Goal: Information Seeking & Learning: Find specific page/section

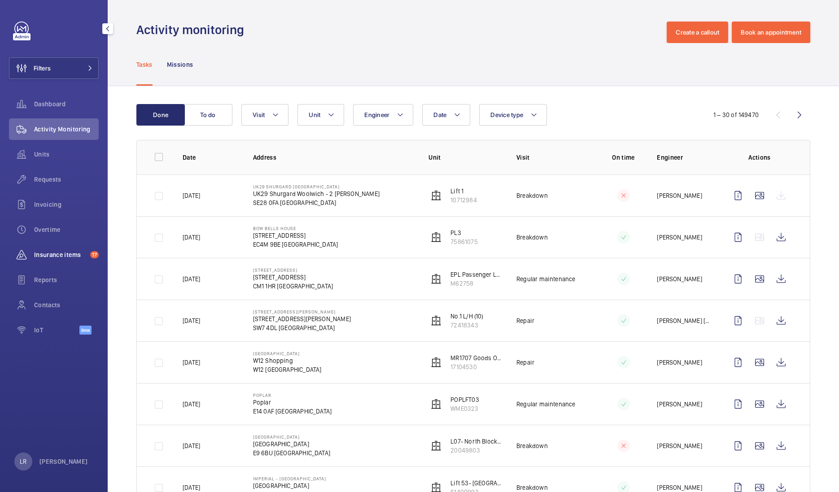
click at [76, 253] on span "Insurance items" at bounding box center [60, 254] width 52 height 9
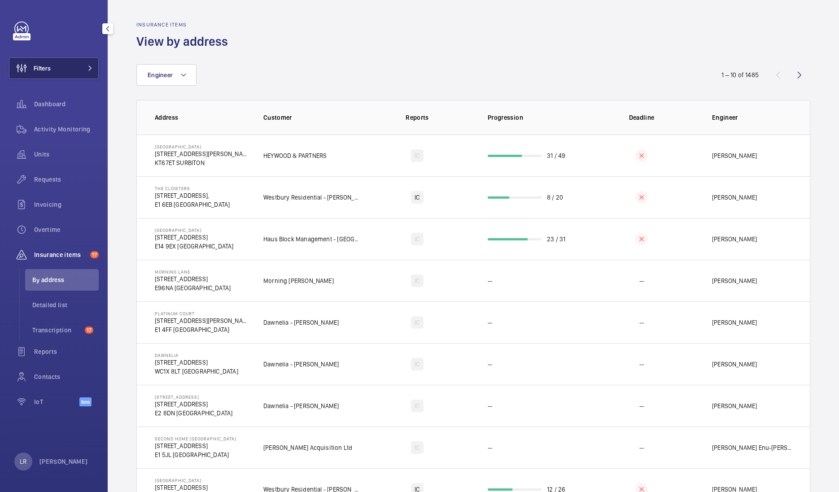
click at [73, 72] on button "Filters" at bounding box center [54, 68] width 90 height 22
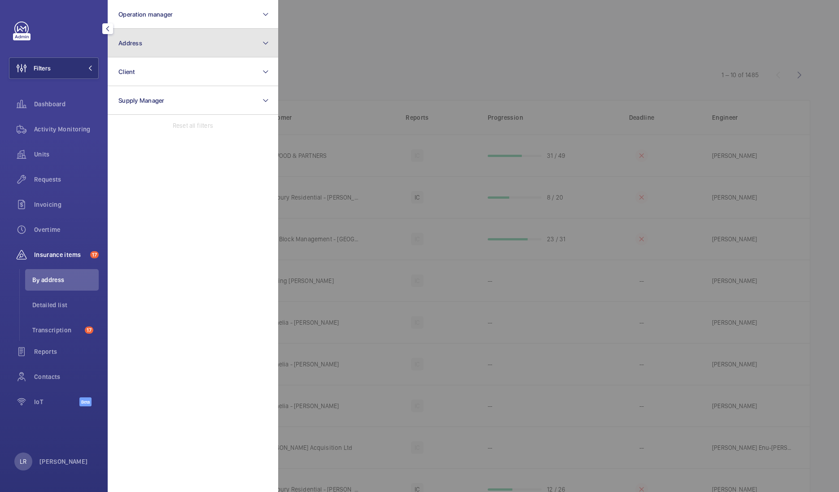
click at [138, 52] on button "Address" at bounding box center [193, 43] width 170 height 29
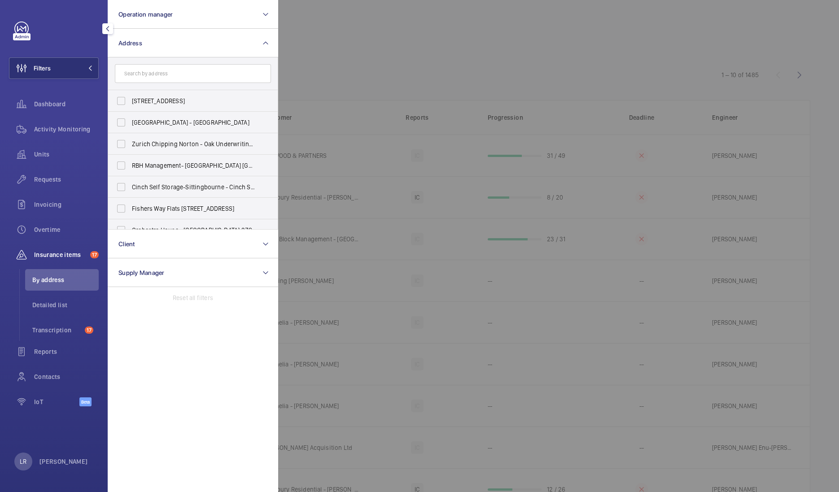
click at [170, 68] on input "text" at bounding box center [193, 73] width 156 height 19
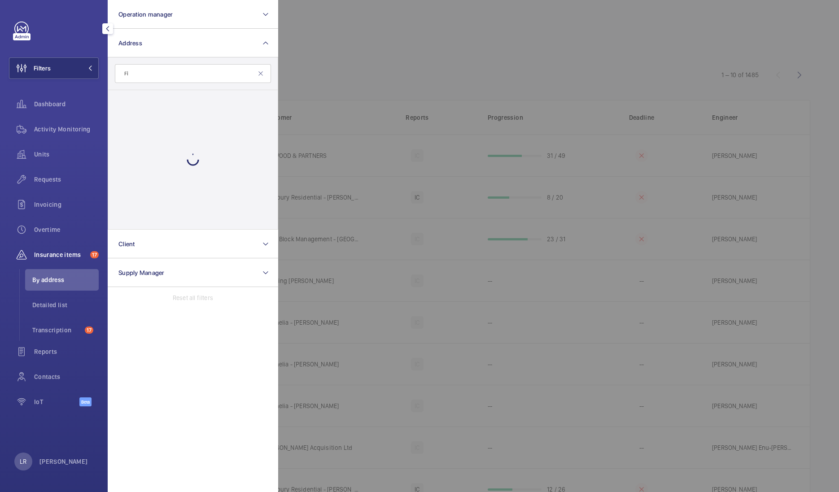
type input "F"
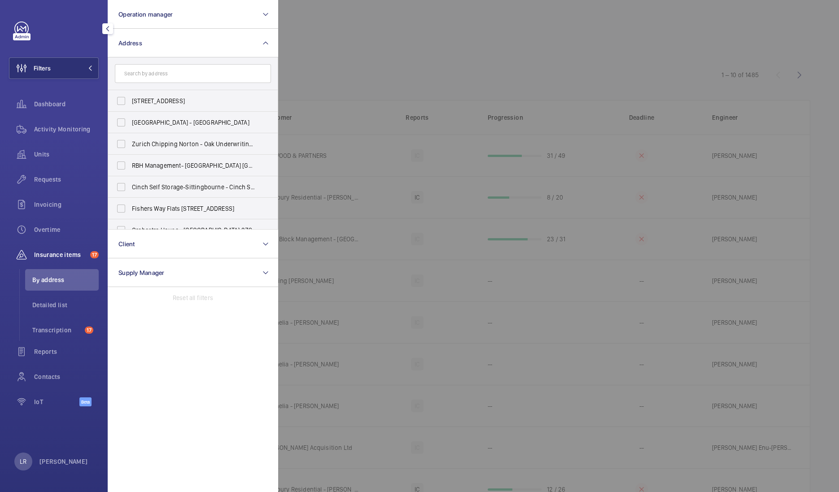
click at [518, 114] on div at bounding box center [697, 246] width 839 height 492
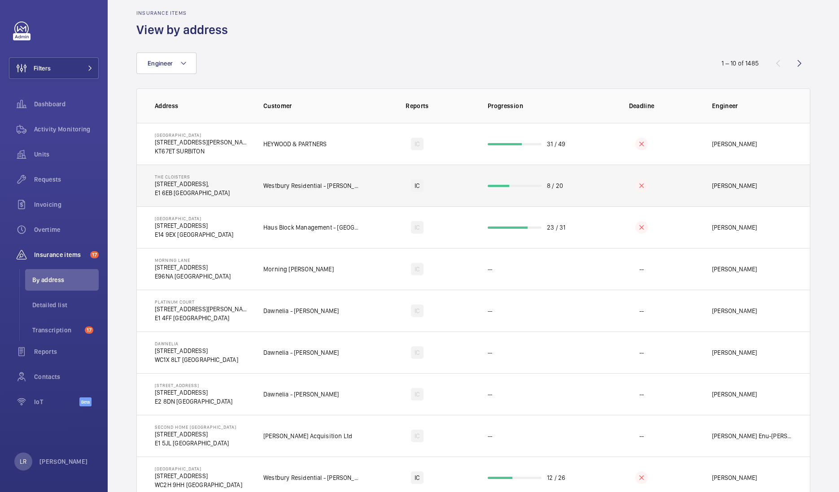
scroll to position [13, 0]
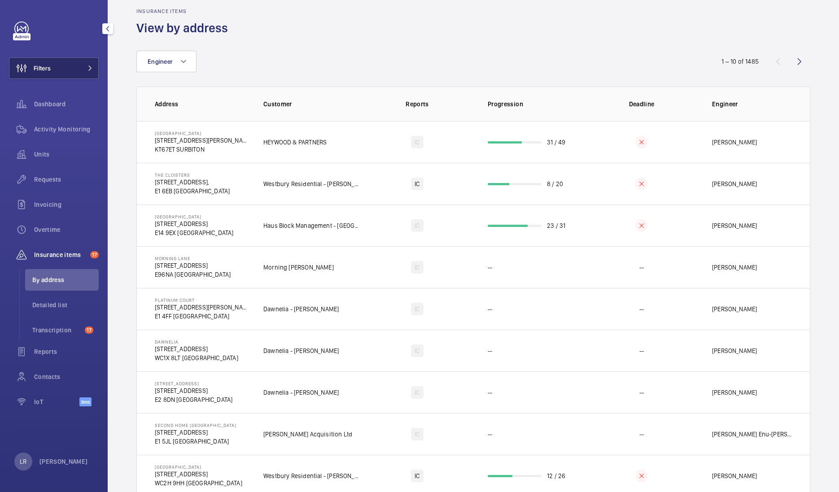
click at [76, 65] on button "Filters" at bounding box center [54, 68] width 90 height 22
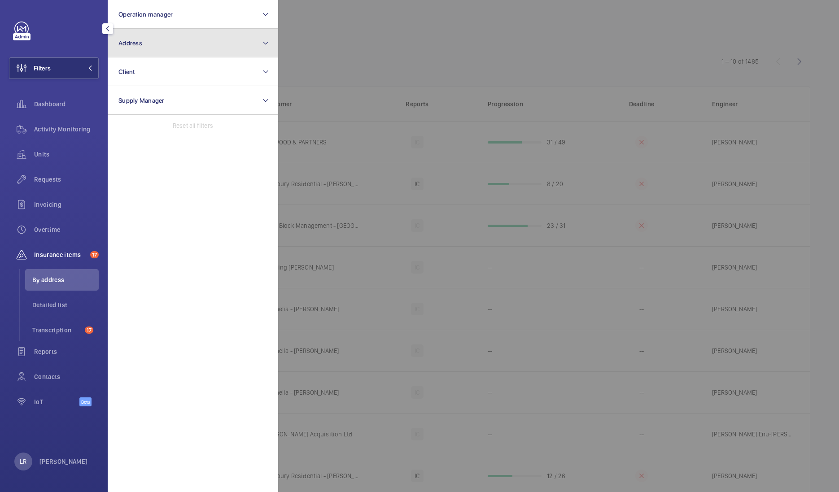
click at [172, 47] on button "Address" at bounding box center [193, 43] width 170 height 29
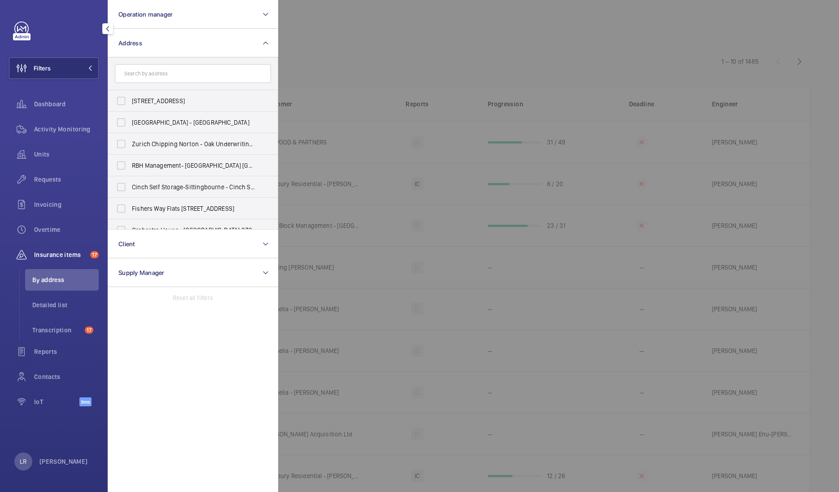
click at [183, 78] on input "text" at bounding box center [193, 73] width 156 height 19
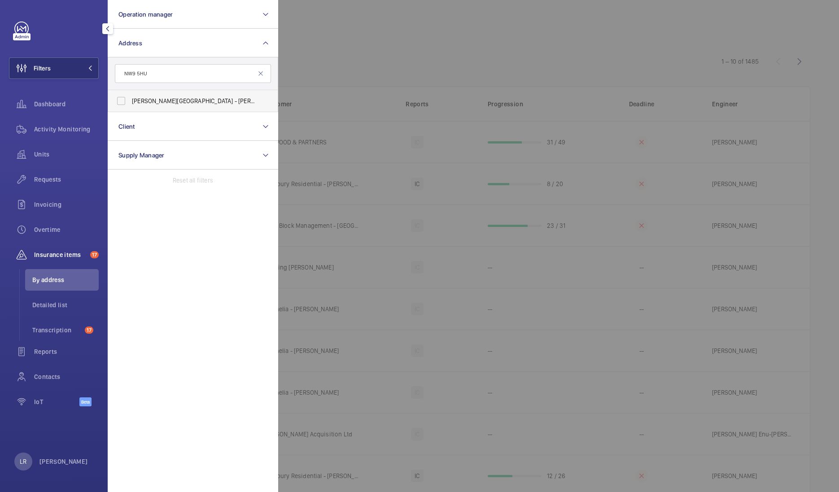
type input "NW9 5HU"
click at [189, 99] on span "[PERSON_NAME][STREET_ADDRESS][PERSON_NAME]" at bounding box center [193, 100] width 123 height 9
click at [130, 99] on input "[PERSON_NAME][STREET_ADDRESS][PERSON_NAME]" at bounding box center [121, 101] width 18 height 18
checkbox input "true"
click at [341, 72] on div at bounding box center [697, 246] width 839 height 492
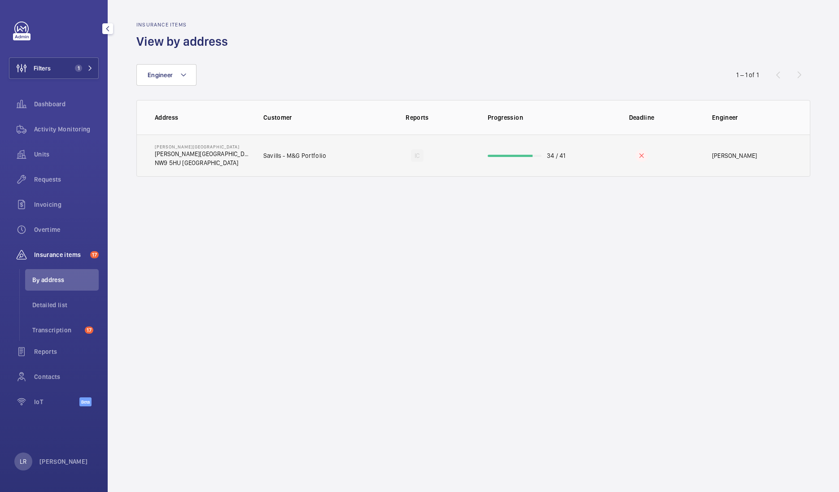
click at [239, 159] on td "[PERSON_NAME][STREET_ADDRESS][PERSON_NAME]" at bounding box center [193, 156] width 112 height 42
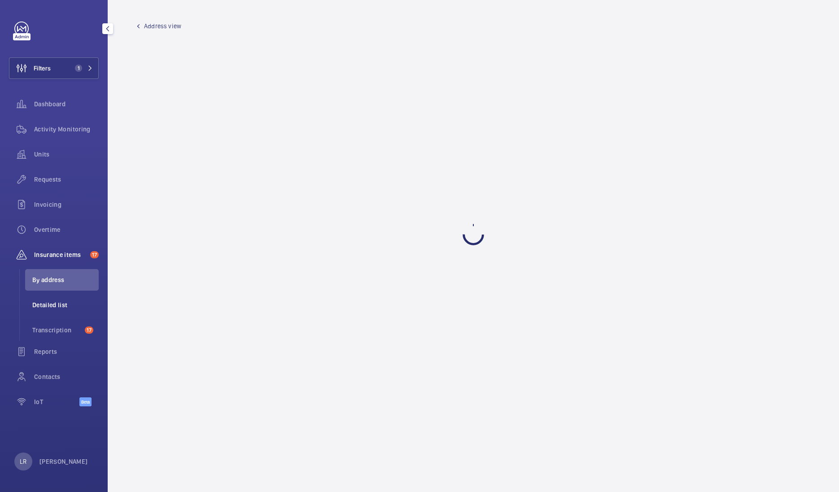
click at [78, 310] on li "Detailed list" at bounding box center [62, 305] width 74 height 22
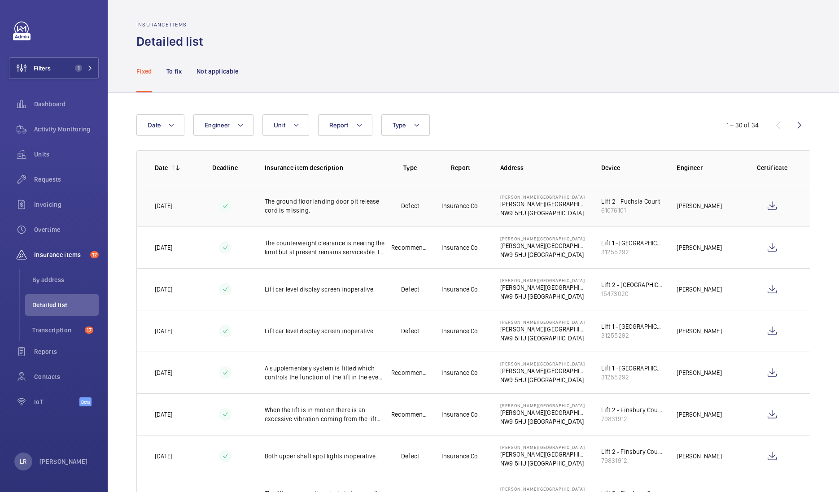
click at [517, 217] on p "NW9 5HU [GEOGRAPHIC_DATA]" at bounding box center [543, 213] width 87 height 9
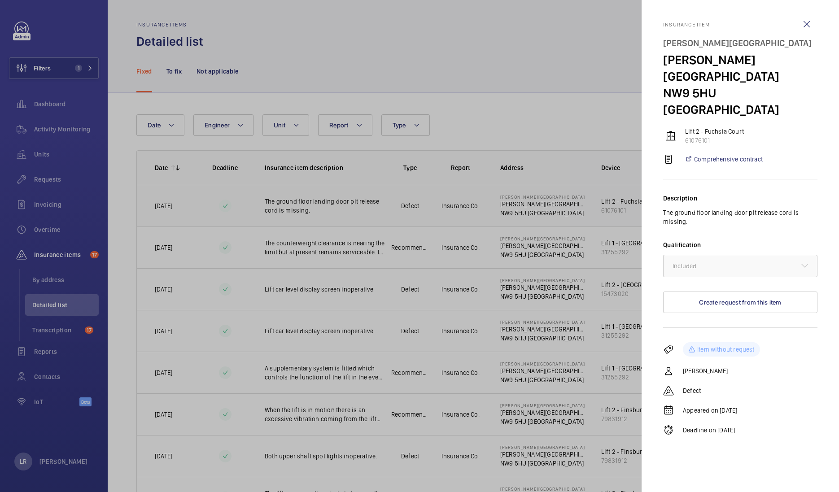
click at [517, 217] on div at bounding box center [419, 246] width 839 height 492
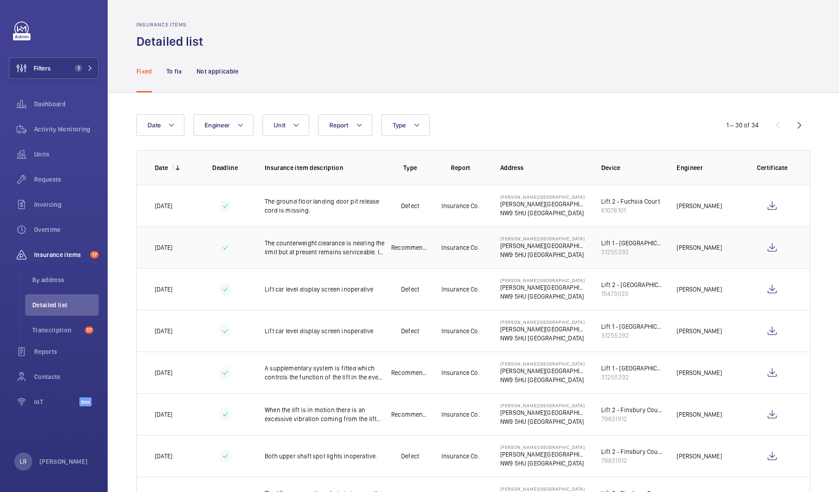
click at [480, 248] on td "Insurance Co." at bounding box center [460, 248] width 50 height 42
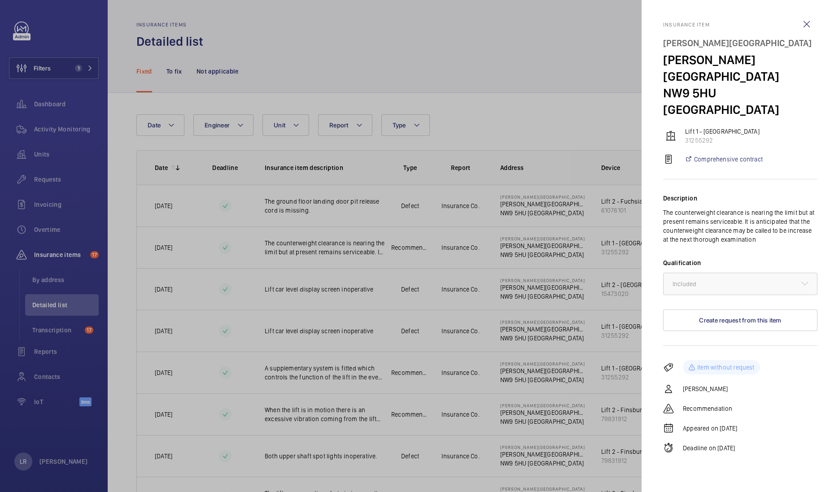
click at [608, 199] on div at bounding box center [419, 246] width 839 height 492
